Goal: Information Seeking & Learning: Compare options

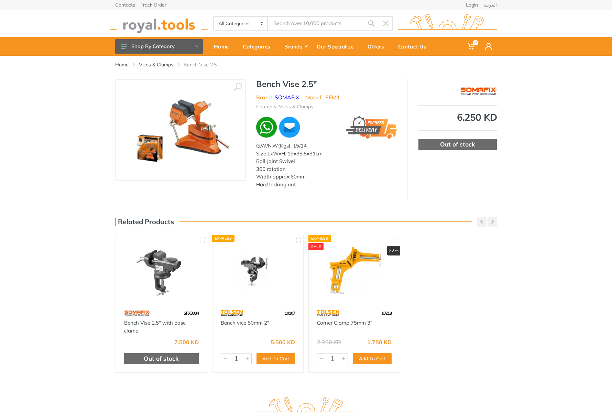
click at [240, 324] on link "Bench vice 50mm 2"" at bounding box center [245, 323] width 48 height 7
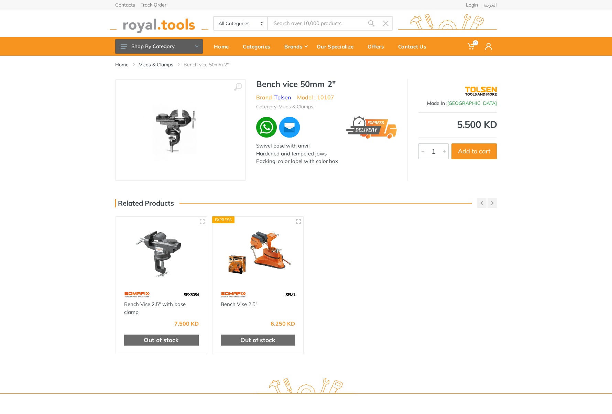
click at [160, 65] on link "Vices & Clamps" at bounding box center [156, 64] width 34 height 7
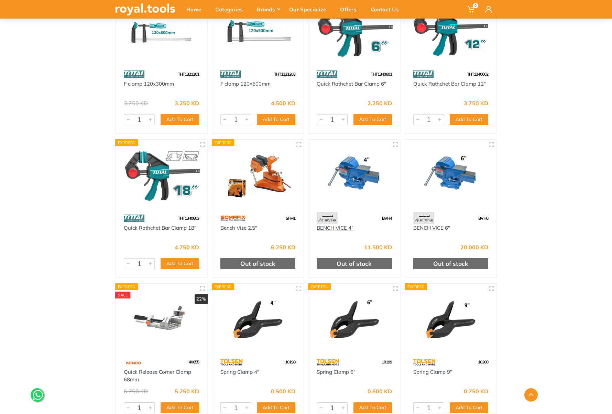
scroll to position [989, 0]
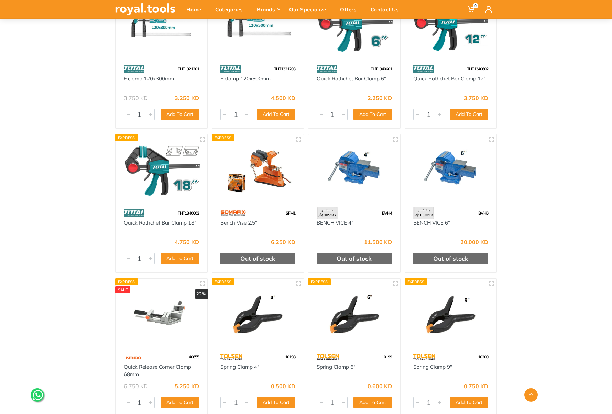
click at [439, 224] on link "BENCH VICE 6"" at bounding box center [431, 222] width 37 height 7
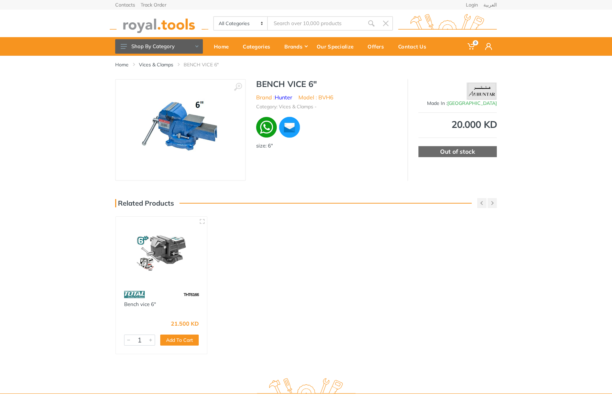
click at [179, 235] on img at bounding box center [161, 252] width 79 height 59
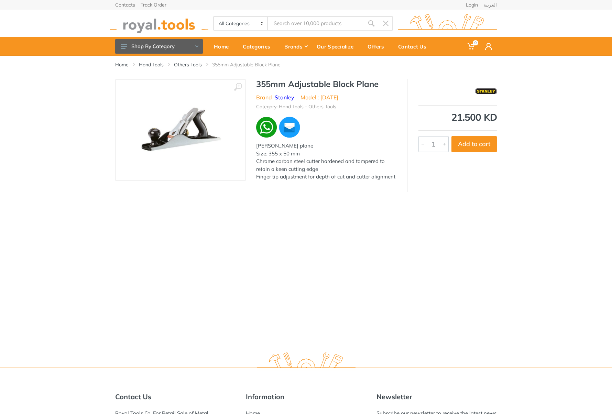
click at [183, 131] on img at bounding box center [180, 130] width 87 height 87
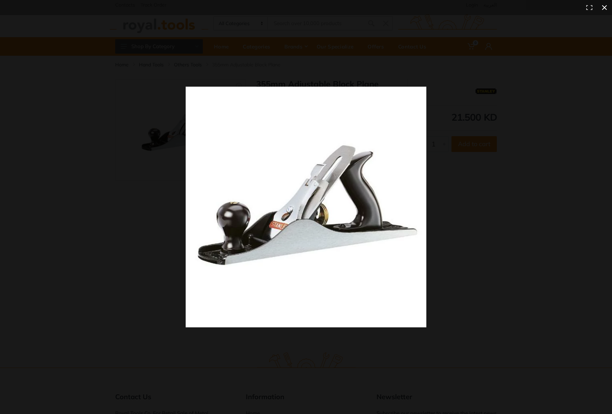
click at [163, 139] on div at bounding box center [306, 207] width 612 height 414
